Goal: Task Accomplishment & Management: Use online tool/utility

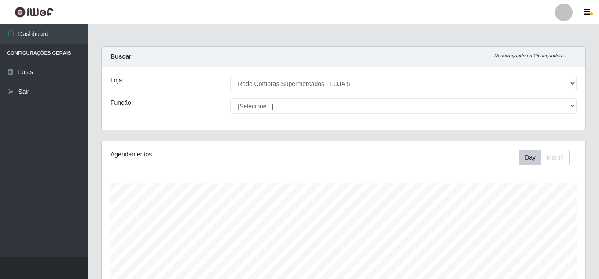
select select "397"
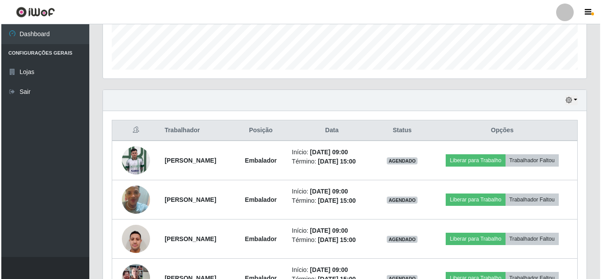
scroll to position [183, 484]
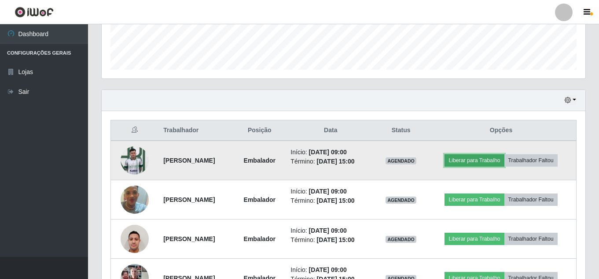
click at [504, 156] on button "Liberar para Trabalho" at bounding box center [473, 160] width 59 height 12
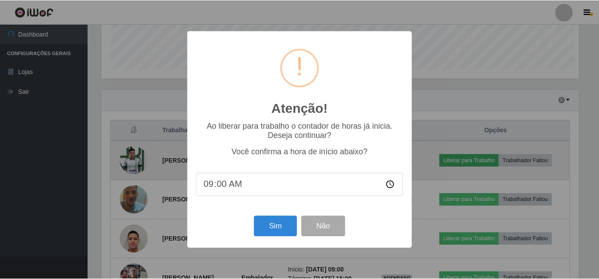
scroll to position [183, 479]
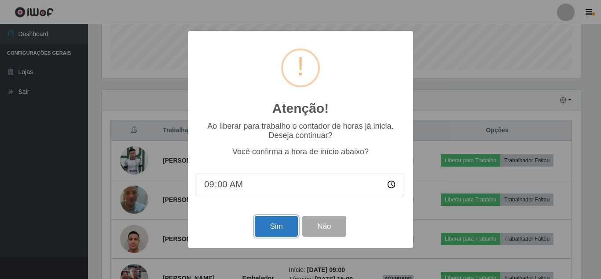
click at [263, 221] on button "Sim" at bounding box center [276, 226] width 43 height 21
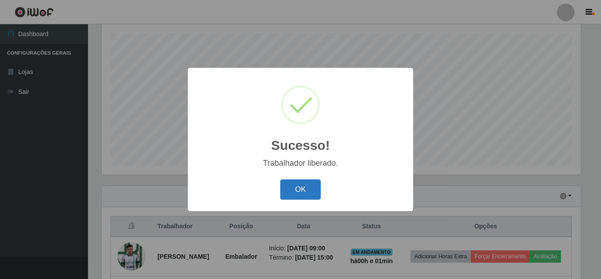
click at [312, 188] on button "OK" at bounding box center [300, 189] width 41 height 21
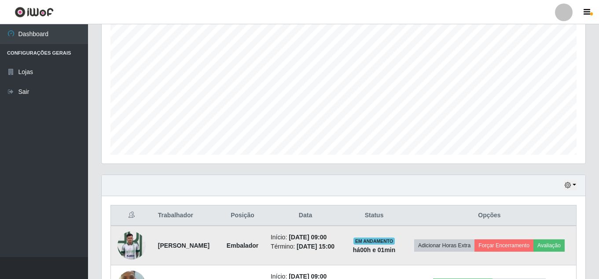
scroll to position [237, 0]
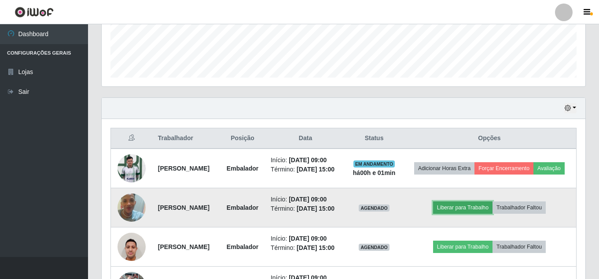
drag, startPoint x: 489, startPoint y: 213, endPoint x: 475, endPoint y: 217, distance: 14.5
click at [475, 213] on button "Liberar para Trabalho" at bounding box center [462, 207] width 59 height 12
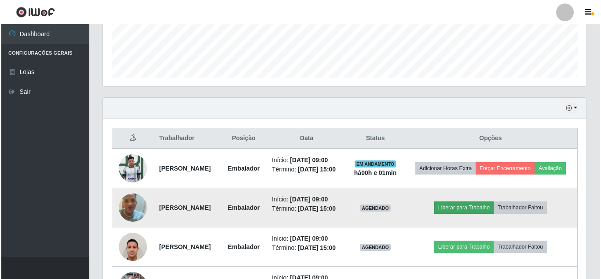
scroll to position [183, 479]
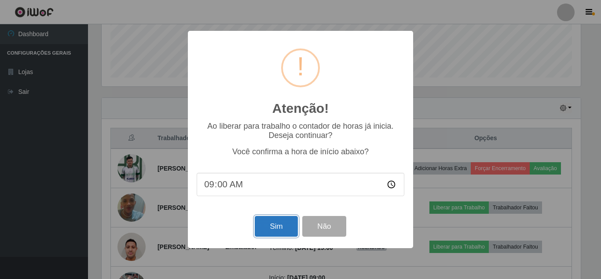
click at [261, 223] on button "Sim" at bounding box center [276, 226] width 43 height 21
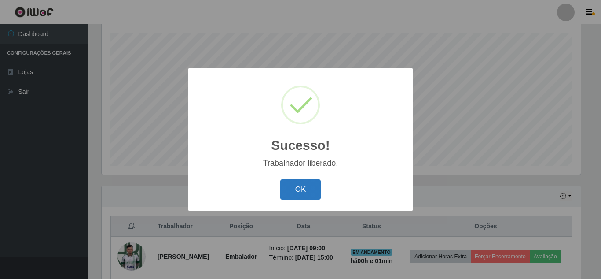
click at [301, 191] on button "OK" at bounding box center [300, 189] width 41 height 21
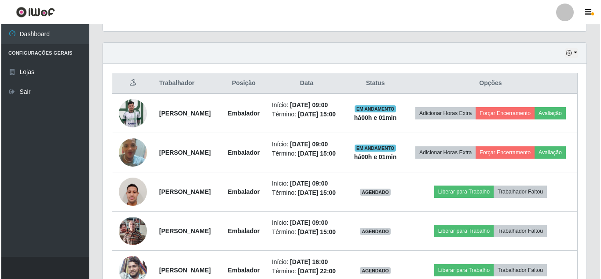
scroll to position [325, 0]
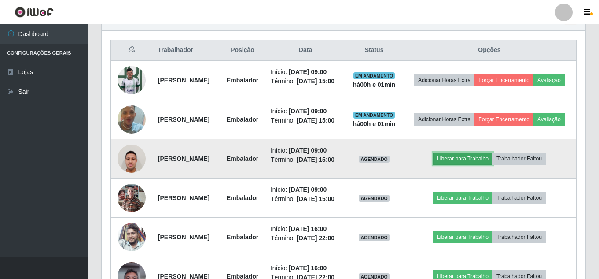
click at [467, 165] on button "Liberar para Trabalho" at bounding box center [462, 158] width 59 height 12
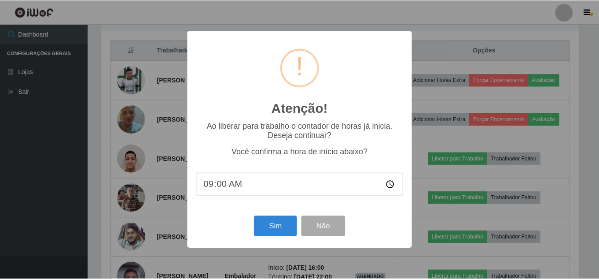
scroll to position [183, 479]
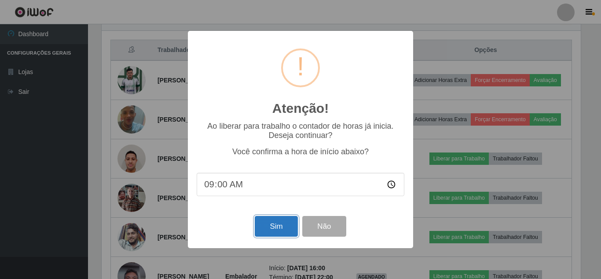
click at [271, 224] on button "Sim" at bounding box center [276, 226] width 43 height 21
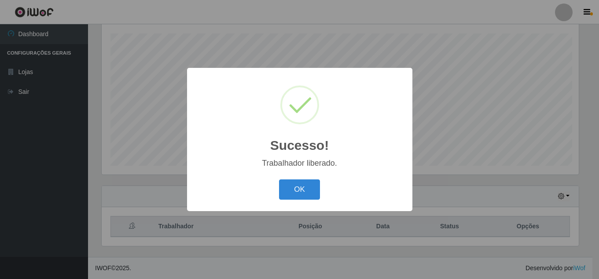
scroll to position [0, 0]
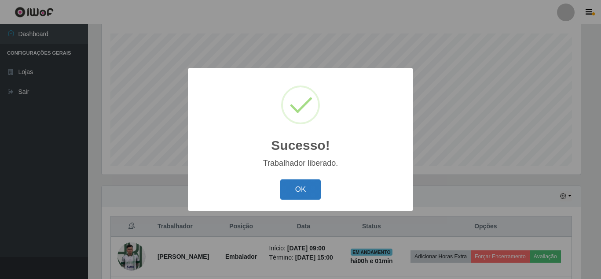
click at [298, 186] on button "OK" at bounding box center [300, 189] width 41 height 21
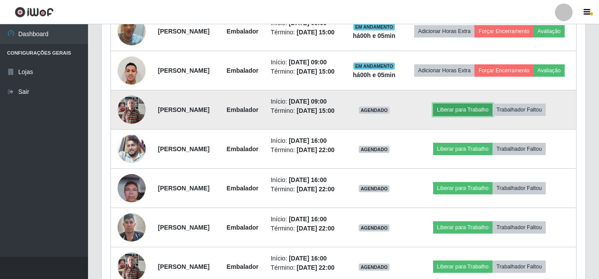
click at [461, 116] on button "Liberar para Trabalho" at bounding box center [462, 109] width 59 height 12
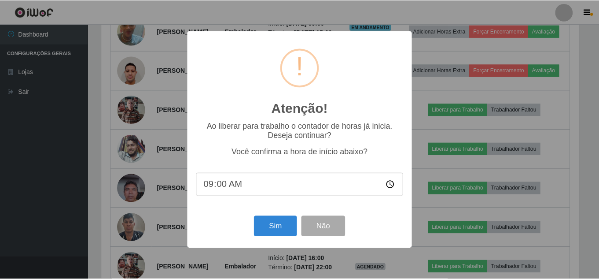
scroll to position [183, 479]
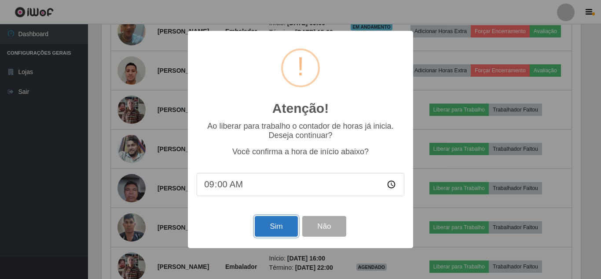
click at [282, 221] on button "Sim" at bounding box center [276, 226] width 43 height 21
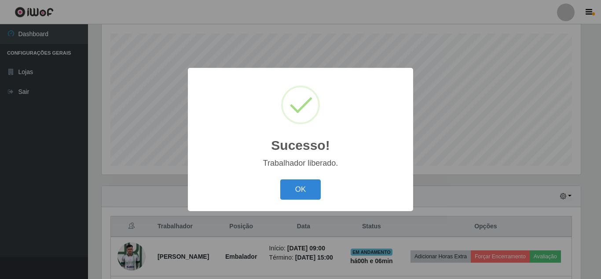
click at [280, 179] on button "OK" at bounding box center [300, 189] width 41 height 21
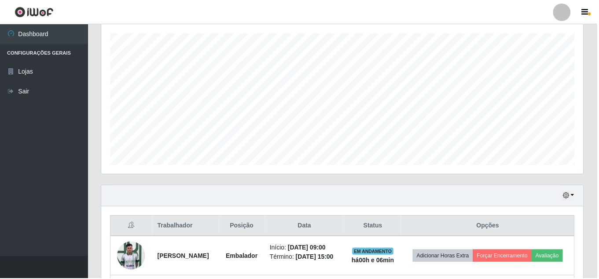
scroll to position [183, 484]
